Goal: Navigation & Orientation: Understand site structure

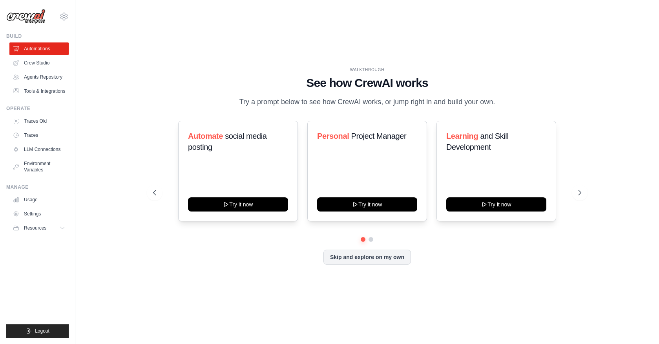
click at [132, 97] on div "WALKTHROUGH See how CrewAI works Try a prompt below to see how CrewAI works, or…" at bounding box center [367, 172] width 559 height 328
click at [109, 262] on div "WALKTHROUGH See how CrewAI works Try a prompt below to see how CrewAI works, or…" at bounding box center [367, 172] width 559 height 328
click at [34, 228] on span "Resources" at bounding box center [36, 228] width 22 height 6
click at [175, 276] on div "WALKTHROUGH See how CrewAI works Try a prompt below to see how CrewAI works, or…" at bounding box center [367, 172] width 447 height 210
click at [130, 289] on div "WALKTHROUGH See how CrewAI works Try a prompt below to see how CrewAI works, or…" at bounding box center [367, 172] width 559 height 328
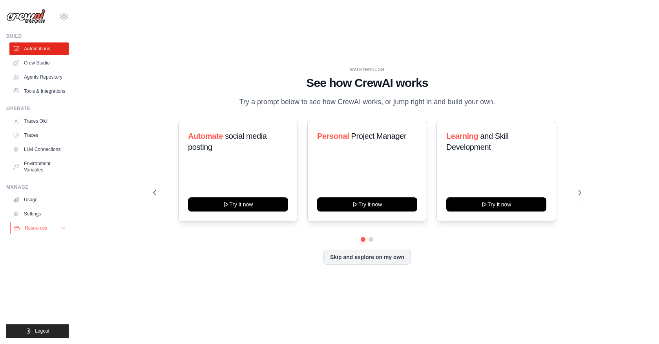
click at [55, 226] on button "Resources" at bounding box center [39, 227] width 59 height 13
click at [42, 243] on span "Documentation" at bounding box center [44, 241] width 32 height 6
click at [35, 48] on link "Automations" at bounding box center [39, 48] width 59 height 13
click at [33, 66] on link "Crew Studio" at bounding box center [39, 63] width 59 height 13
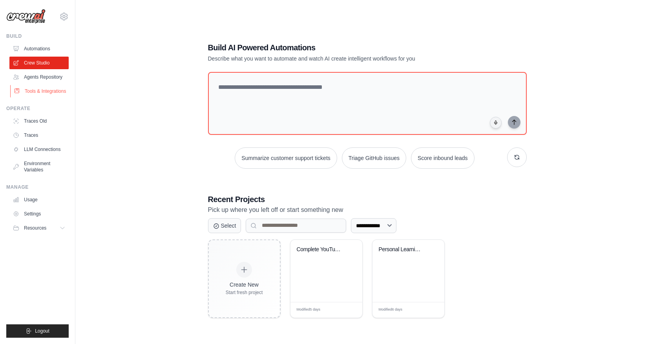
click at [41, 91] on link "Tools & Integrations" at bounding box center [39, 91] width 59 height 13
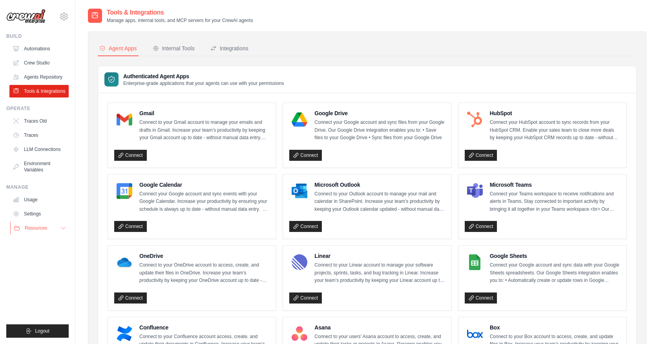
click at [46, 228] on button "Resources" at bounding box center [39, 227] width 59 height 13
click at [35, 60] on link "Crew Studio" at bounding box center [39, 63] width 59 height 13
click at [30, 63] on link "Crew Studio" at bounding box center [39, 63] width 59 height 13
click at [35, 73] on link "Agents Repository" at bounding box center [39, 77] width 59 height 13
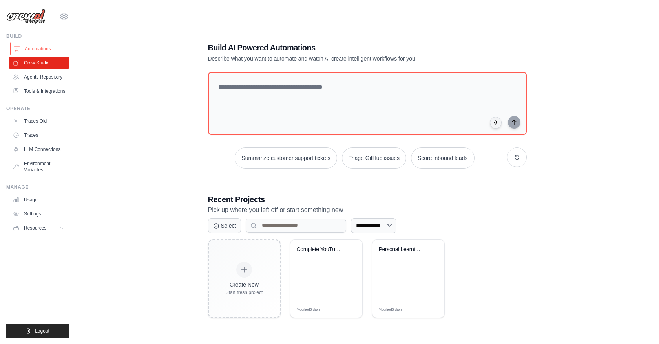
click at [35, 50] on link "Automations" at bounding box center [39, 48] width 59 height 13
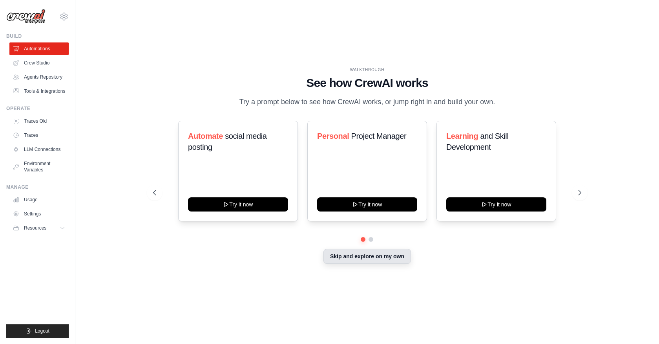
click at [370, 256] on button "Skip and explore on my own" at bounding box center [368, 256] width 88 height 15
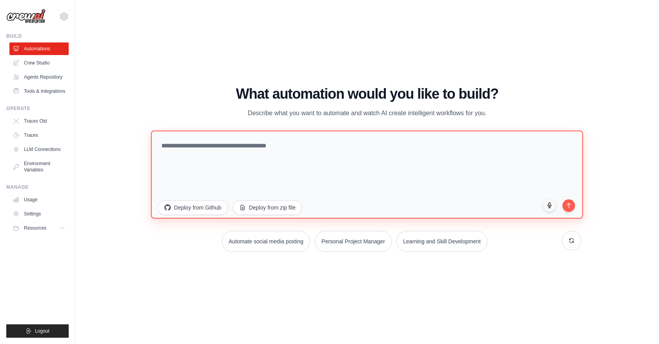
click at [193, 148] on textarea at bounding box center [367, 174] width 432 height 88
type textarea "*"
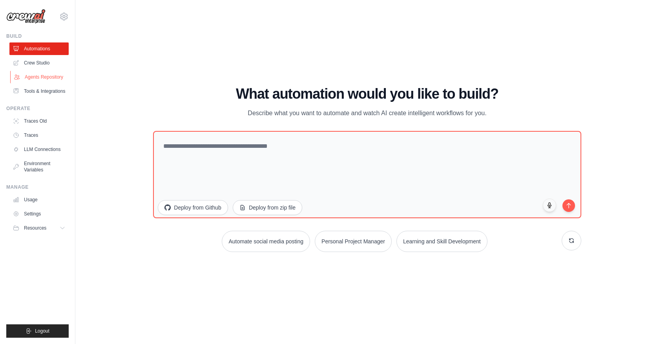
click at [47, 75] on link "Agents Repository" at bounding box center [39, 77] width 59 height 13
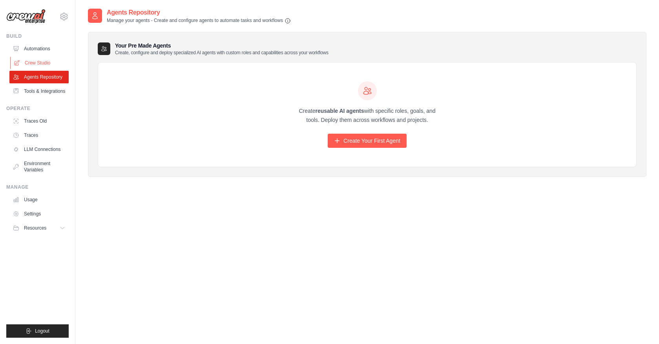
click at [34, 63] on link "Crew Studio" at bounding box center [39, 63] width 59 height 13
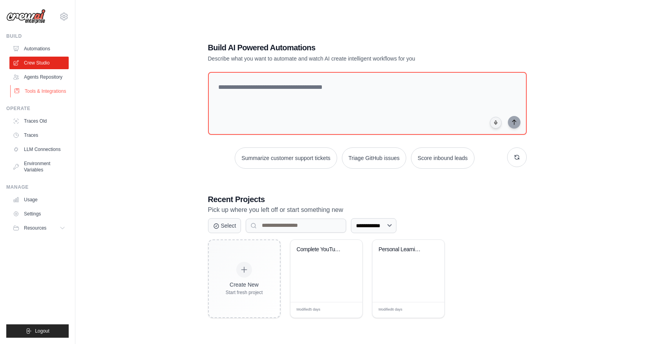
click at [36, 93] on link "Tools & Integrations" at bounding box center [39, 91] width 59 height 13
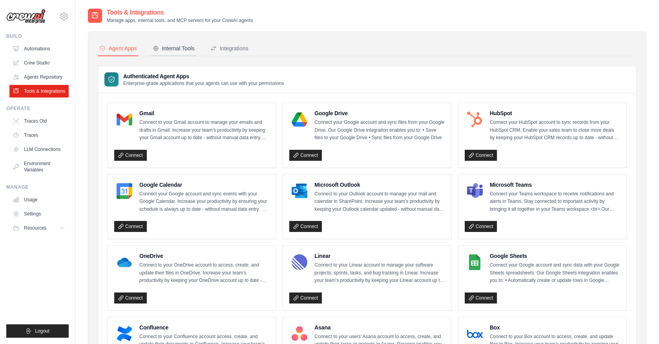
click at [170, 51] on div "Internal Tools" at bounding box center [174, 48] width 42 height 8
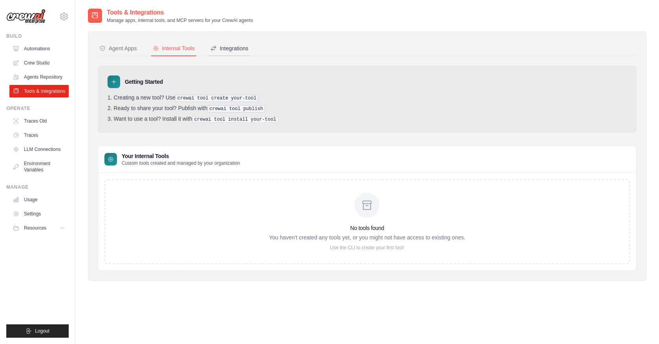
click at [226, 50] on div "Integrations" at bounding box center [229, 48] width 38 height 8
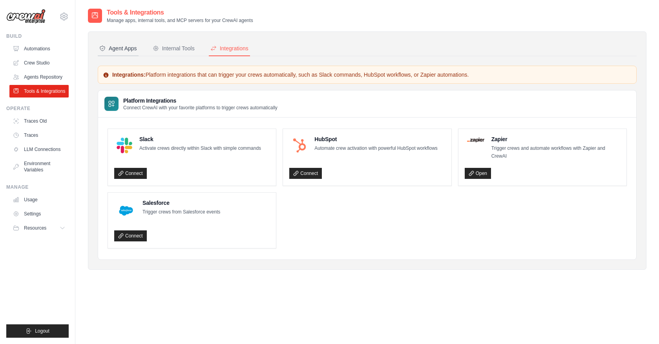
click at [131, 44] on div "Agent Apps" at bounding box center [118, 48] width 38 height 8
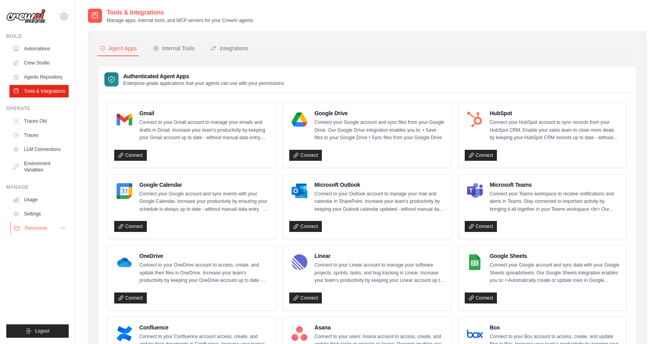
click at [36, 231] on button "Resources" at bounding box center [39, 227] width 59 height 13
click at [41, 48] on link "Automations" at bounding box center [39, 48] width 59 height 13
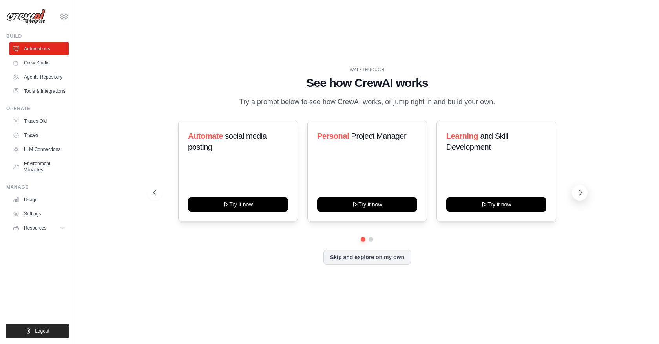
click at [578, 193] on icon at bounding box center [581, 193] width 8 height 8
click at [37, 62] on link "Crew Studio" at bounding box center [39, 63] width 59 height 13
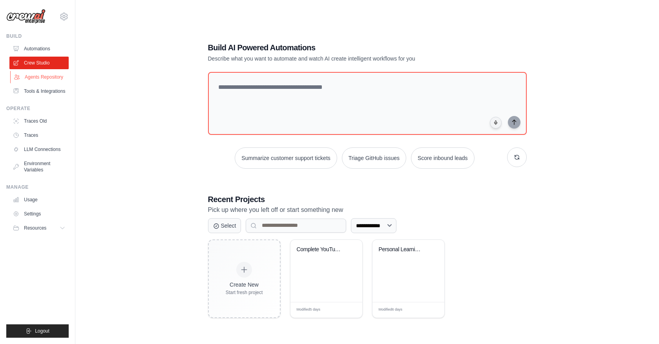
click at [32, 78] on link "Agents Repository" at bounding box center [39, 77] width 59 height 13
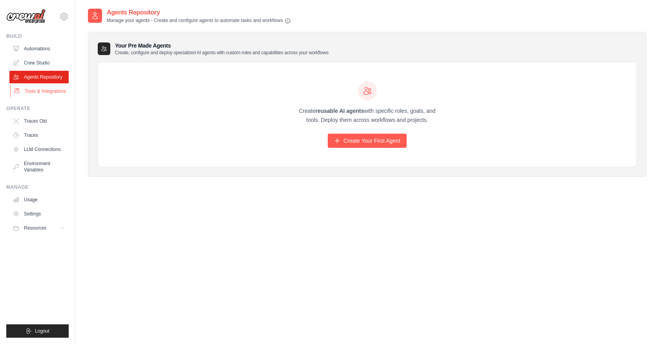
click at [39, 91] on link "Tools & Integrations" at bounding box center [39, 91] width 59 height 13
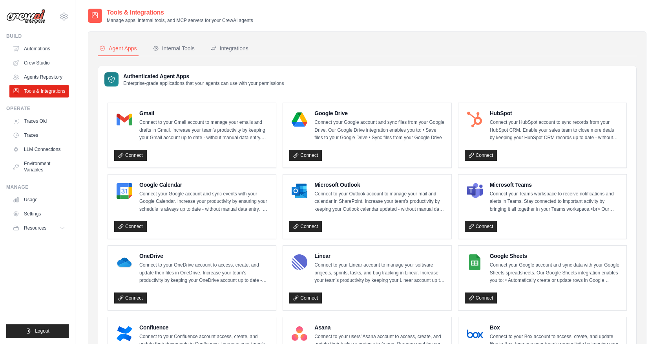
click at [306, 79] on div "Authenticated Agent Apps Enterprise-grade applications that your agents can use…" at bounding box center [367, 79] width 538 height 27
click at [33, 123] on link "Traces Old" at bounding box center [39, 121] width 59 height 13
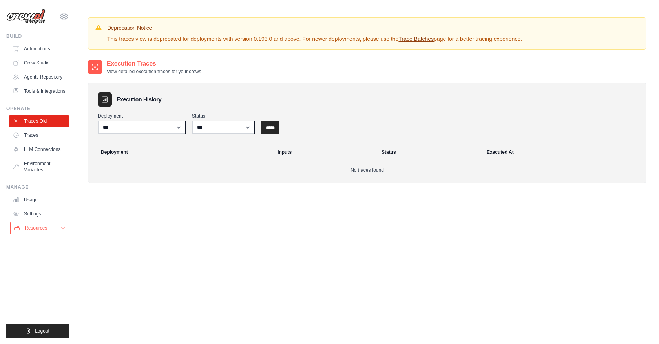
click at [43, 230] on span "Resources" at bounding box center [36, 228] width 22 height 6
click at [31, 200] on link "Usage" at bounding box center [39, 199] width 59 height 13
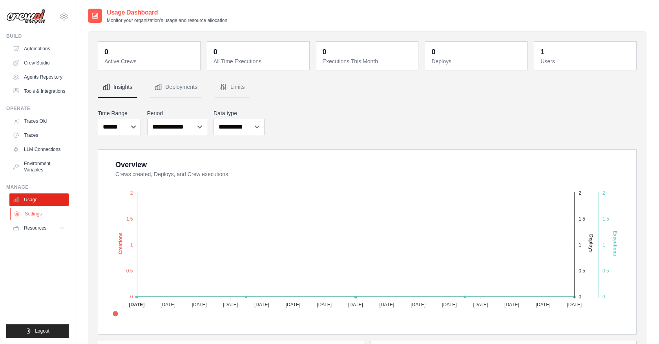
click at [29, 217] on link "Settings" at bounding box center [39, 213] width 59 height 13
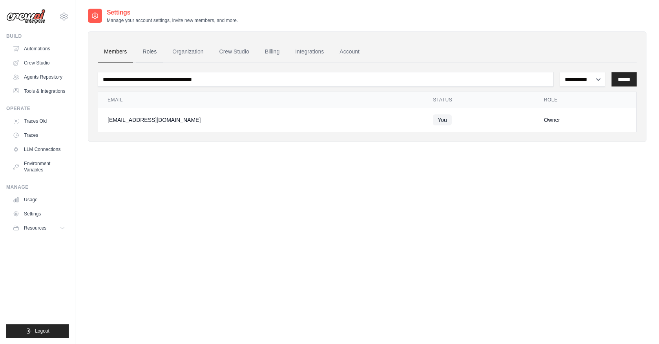
click at [147, 47] on link "Roles" at bounding box center [149, 51] width 27 height 21
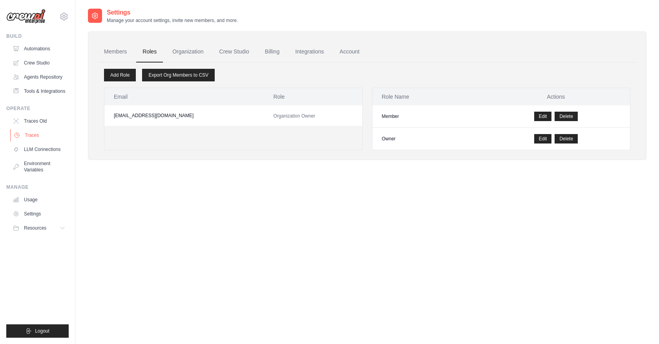
click at [35, 133] on link "Traces" at bounding box center [39, 135] width 59 height 13
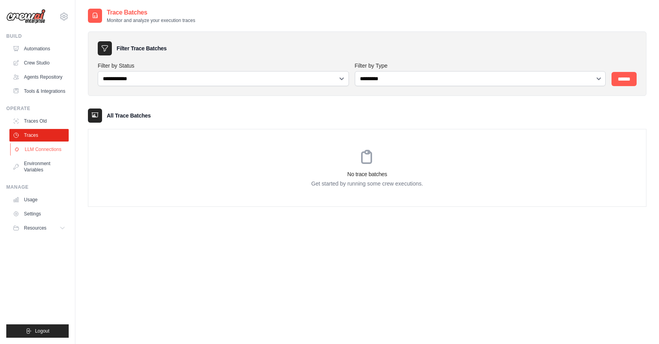
click at [40, 152] on link "LLM Connections" at bounding box center [39, 149] width 59 height 13
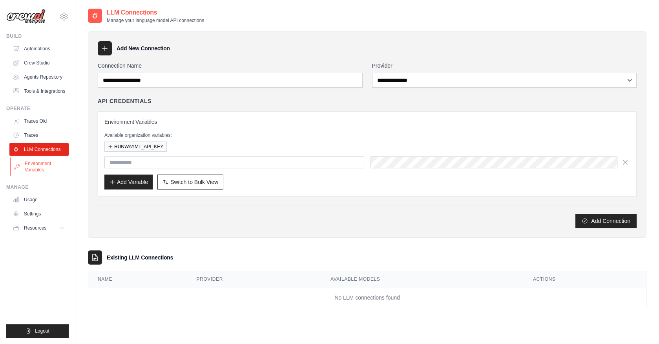
click at [43, 171] on link "Environment Variables" at bounding box center [39, 166] width 59 height 19
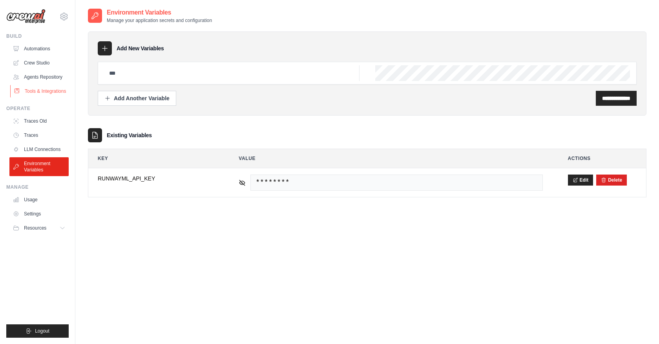
click at [42, 90] on link "Tools & Integrations" at bounding box center [39, 91] width 59 height 13
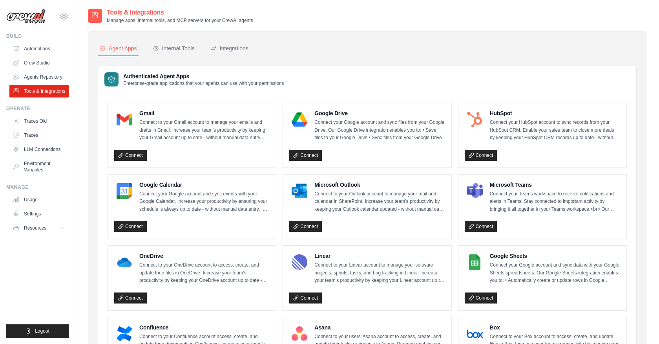
click at [113, 22] on p "Manage apps, internal tools, and MCP servers for your CrewAI agents" at bounding box center [180, 20] width 146 height 6
click at [39, 70] on ul "Automations Crew Studio Agents Repository Tools & Integrations" at bounding box center [38, 69] width 59 height 55
click at [37, 76] on link "Agents Repository" at bounding box center [39, 77] width 59 height 13
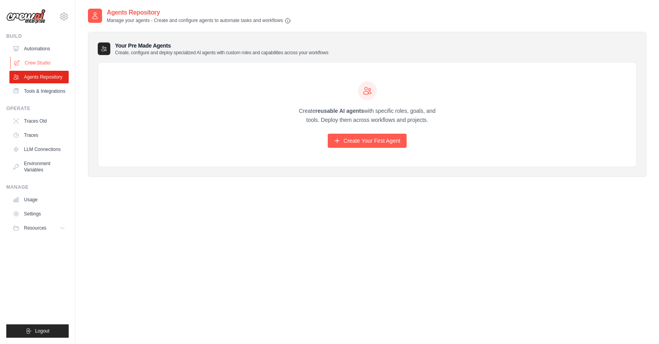
click at [35, 68] on link "Crew Studio" at bounding box center [39, 63] width 59 height 13
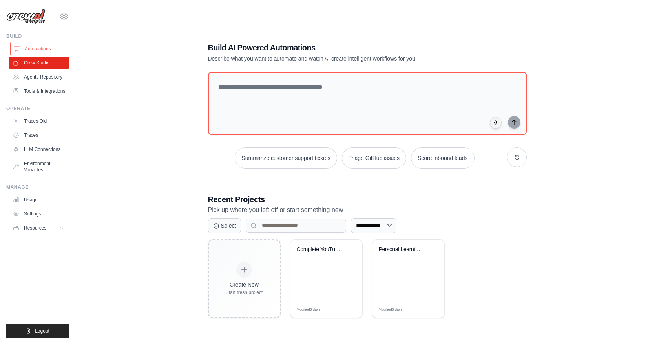
click at [33, 50] on link "Automations" at bounding box center [39, 48] width 59 height 13
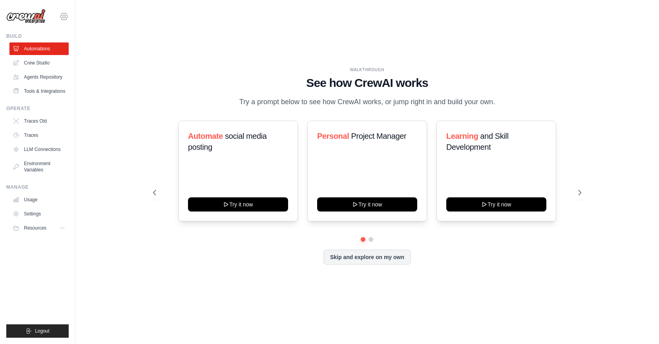
click at [64, 15] on icon at bounding box center [64, 16] width 2 height 2
click at [79, 46] on span "Settings" at bounding box center [97, 49] width 62 height 8
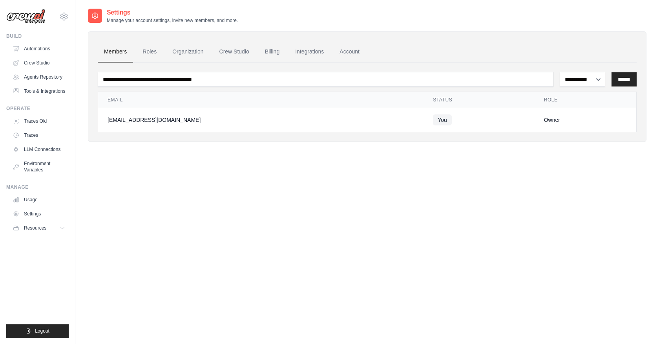
click at [169, 189] on div "**********" at bounding box center [367, 180] width 559 height 344
